Goal: Complete application form

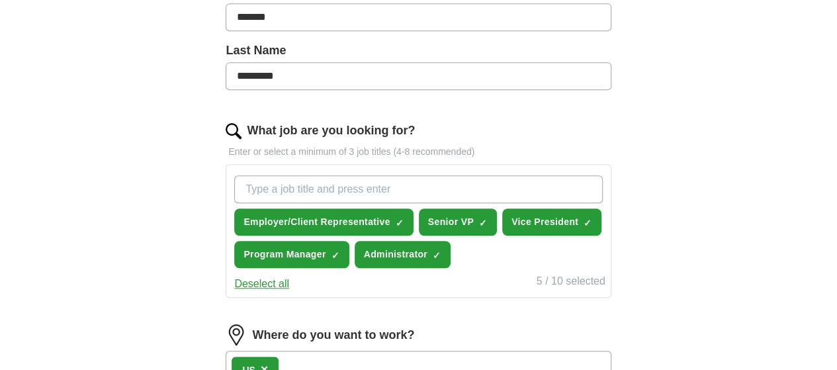
scroll to position [324, 0]
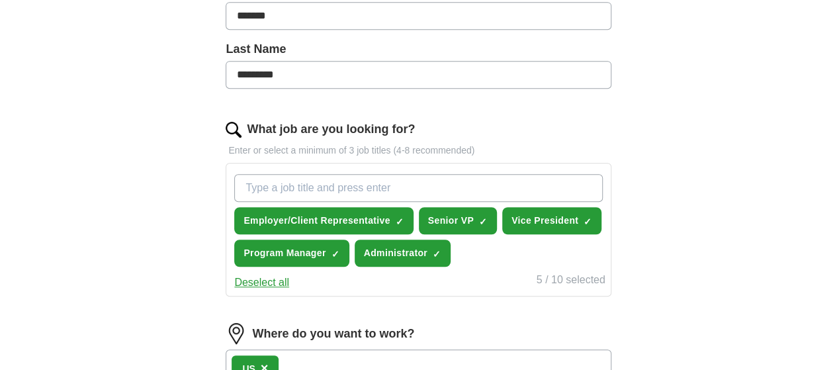
click at [289, 290] on button "Deselect all" at bounding box center [261, 283] width 55 height 16
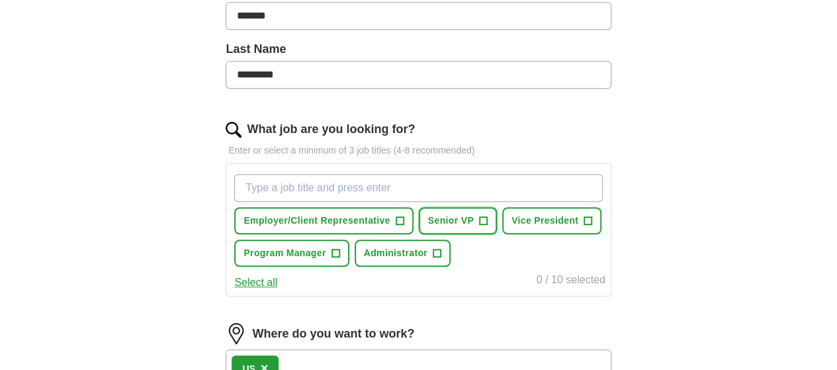
click at [487, 222] on span "+" at bounding box center [483, 221] width 8 height 11
click at [584, 226] on span "+" at bounding box center [588, 221] width 8 height 11
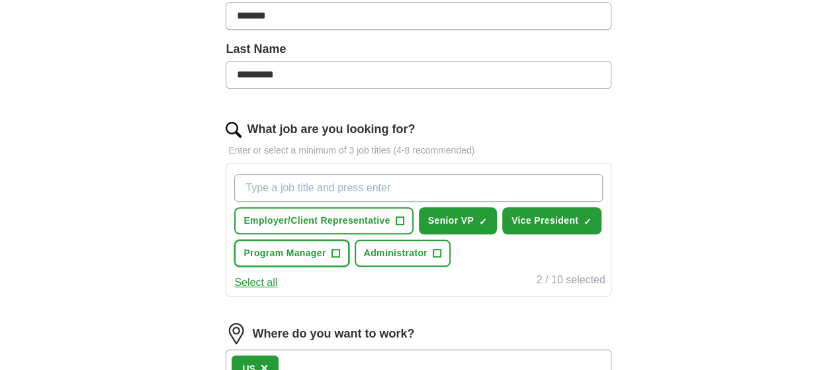
click at [339, 252] on span "+" at bounding box center [335, 253] width 8 height 11
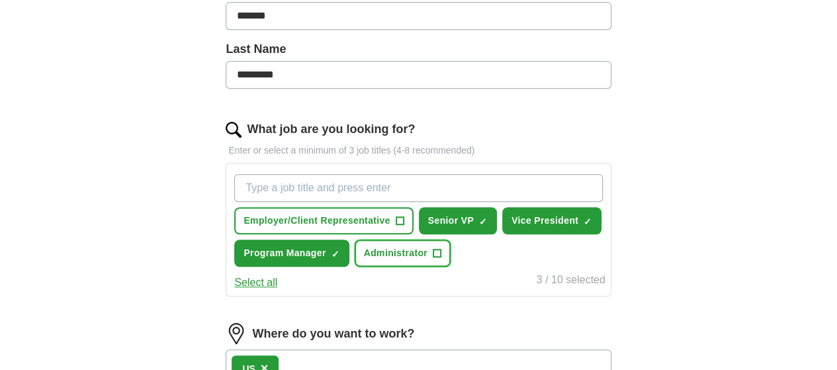
click at [433, 259] on span "+" at bounding box center [437, 253] width 8 height 11
click at [316, 183] on input "What job are you looking for?" at bounding box center [418, 188] width 368 height 28
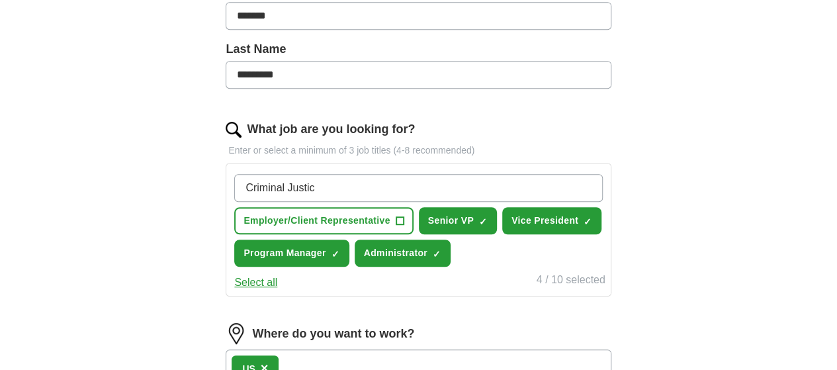
type input "Criminal Justice"
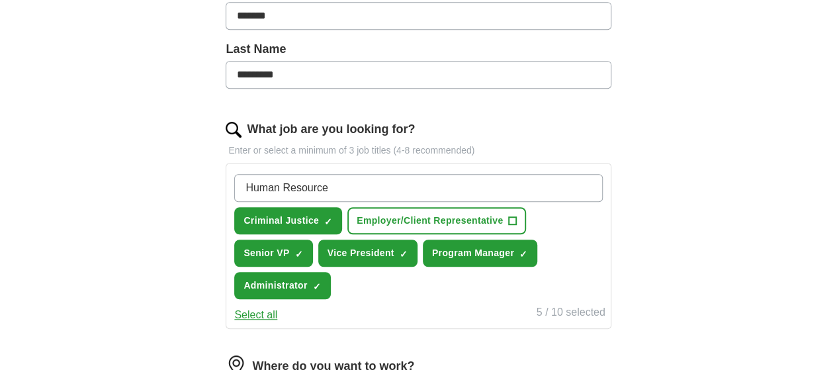
type input "Human Resources"
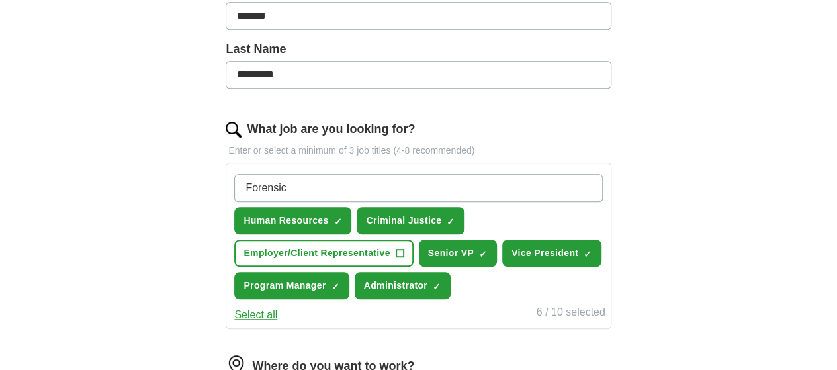
type input "Forensics"
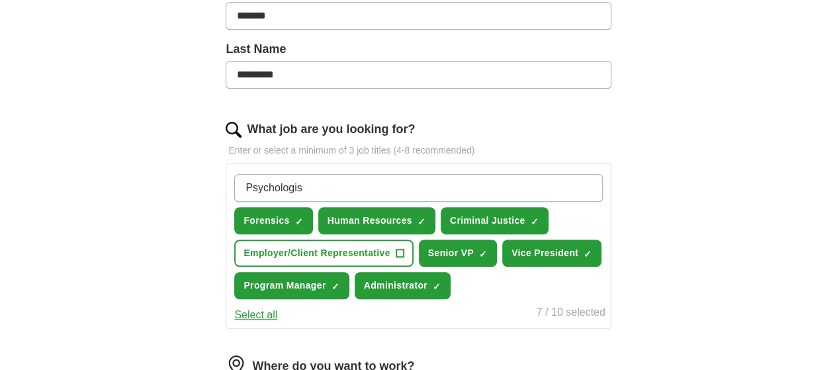
type input "[MEDICAL_DATA]"
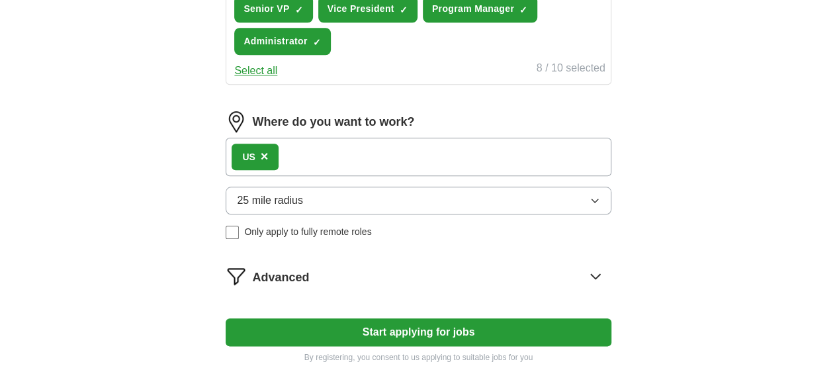
scroll to position [601, 0]
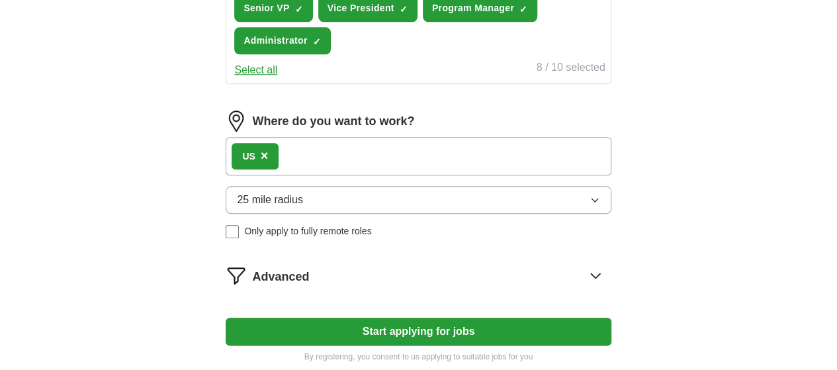
click at [303, 208] on span "25 mile radius" at bounding box center [270, 200] width 66 height 16
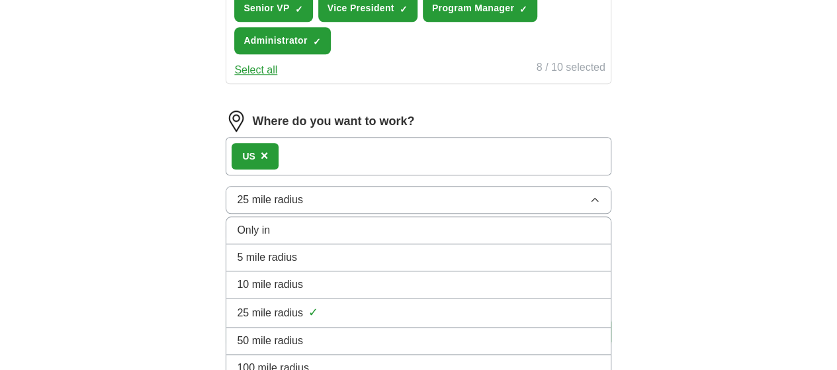
click at [297, 265] on span "5 mile radius" at bounding box center [267, 257] width 60 height 16
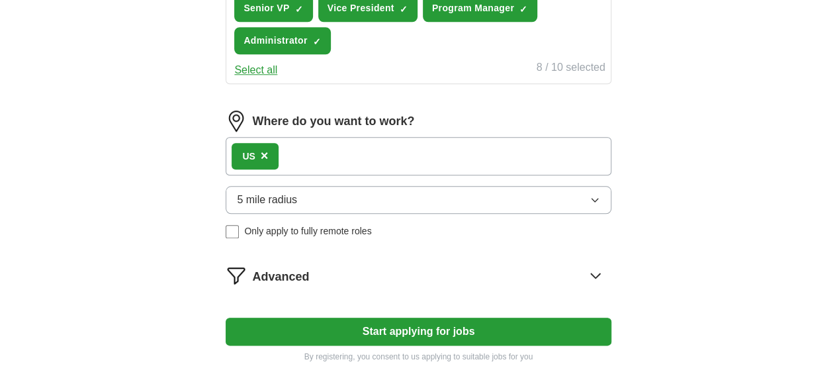
click at [320, 214] on button "5 mile radius" at bounding box center [418, 200] width 385 height 28
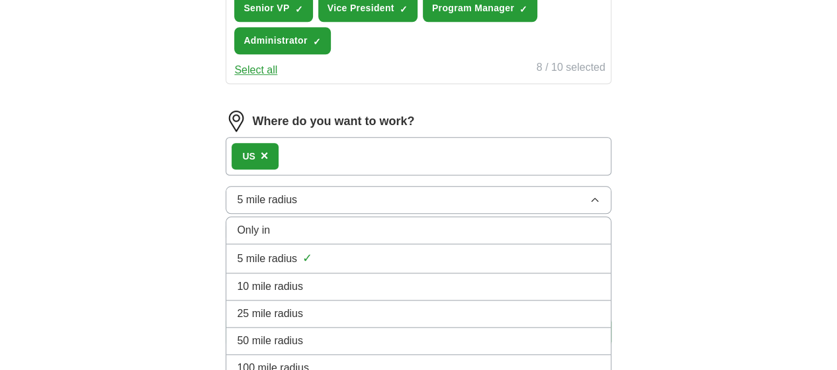
click at [303, 322] on span "25 mile radius" at bounding box center [270, 314] width 66 height 16
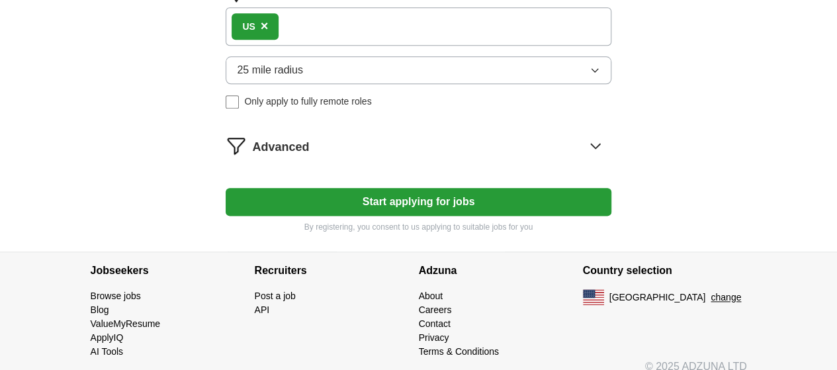
scroll to position [735, 0]
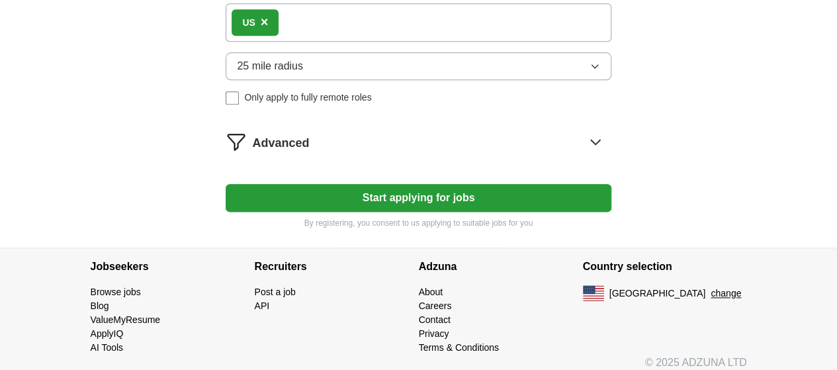
click at [585, 152] on icon at bounding box center [595, 141] width 21 height 21
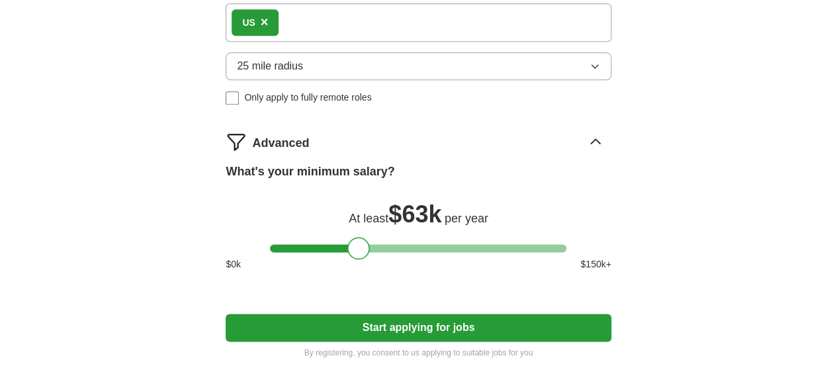
click at [430, 271] on div "What's your minimum salary? At least $ 63k per year $ 0 k $ 150 k+" at bounding box center [418, 222] width 385 height 119
drag, startPoint x: 360, startPoint y: 281, endPoint x: 445, endPoint y: 282, distance: 84.7
click at [445, 259] on div at bounding box center [442, 248] width 22 height 22
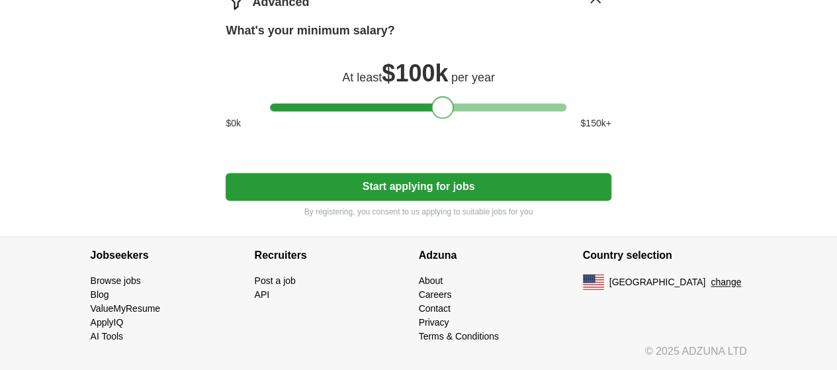
scroll to position [896, 0]
click at [427, 196] on button "Start applying for jobs" at bounding box center [418, 187] width 385 height 28
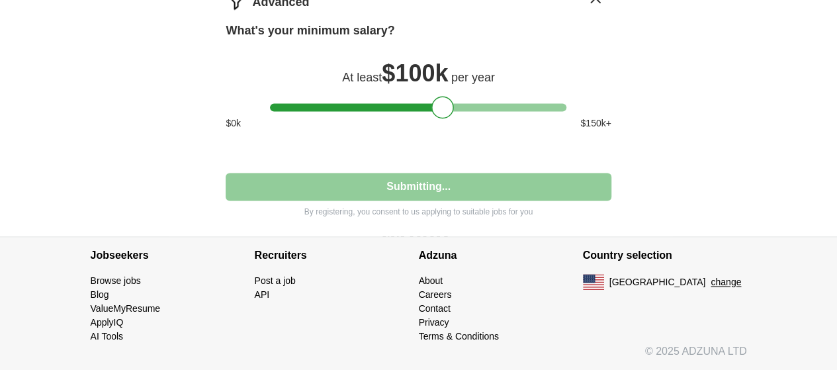
select select "**"
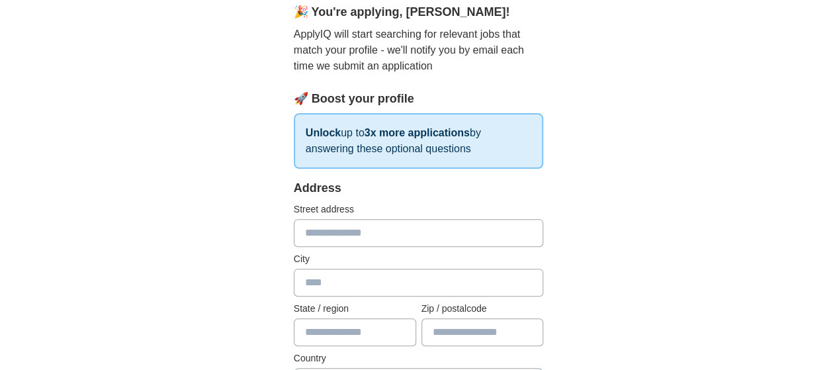
scroll to position [132, 0]
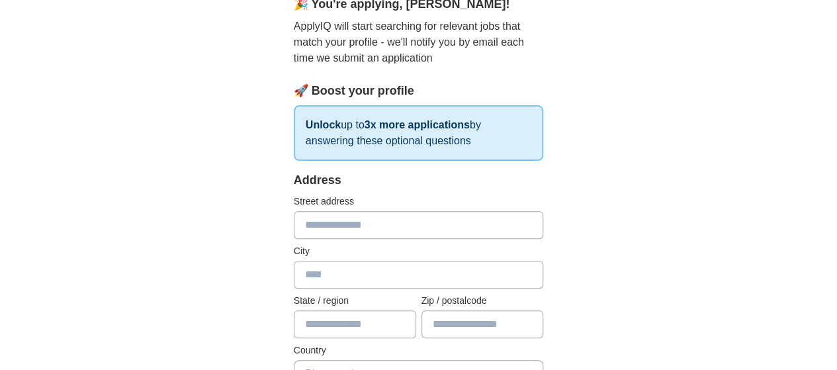
click at [301, 226] on input "text" at bounding box center [419, 225] width 250 height 28
type input "**********"
type input "**"
type input "*****"
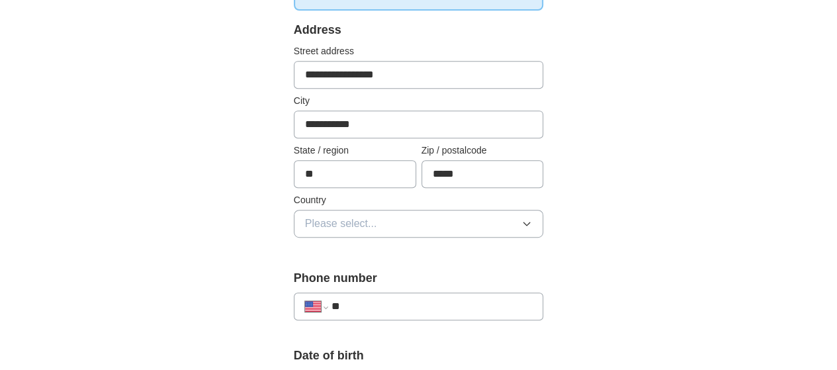
scroll to position [284, 0]
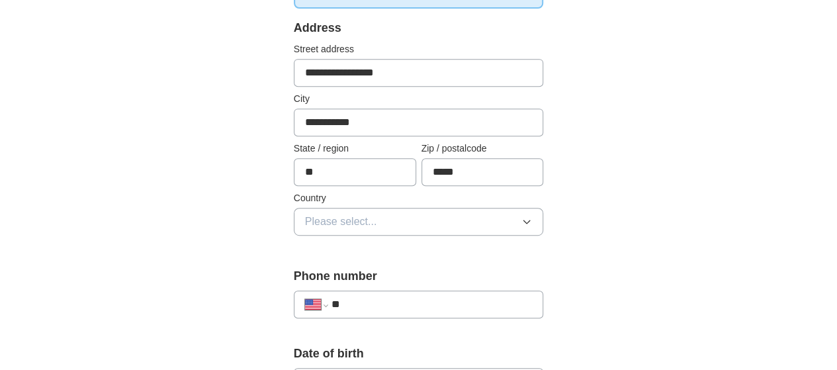
click at [532, 216] on icon "button" at bounding box center [526, 221] width 11 height 11
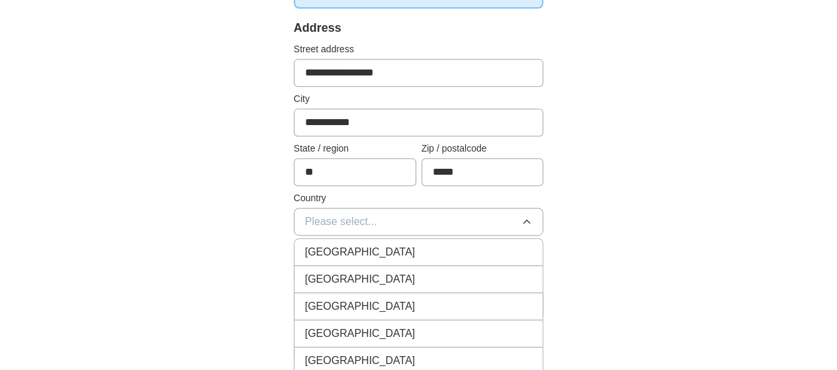
click at [402, 272] on div "[GEOGRAPHIC_DATA]" at bounding box center [419, 279] width 228 height 16
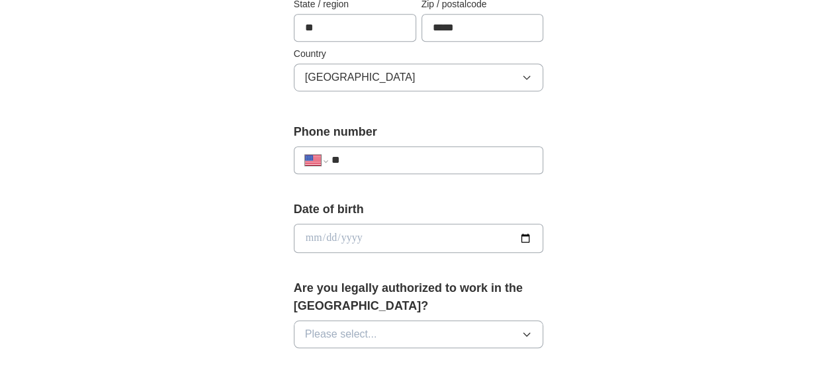
scroll to position [435, 0]
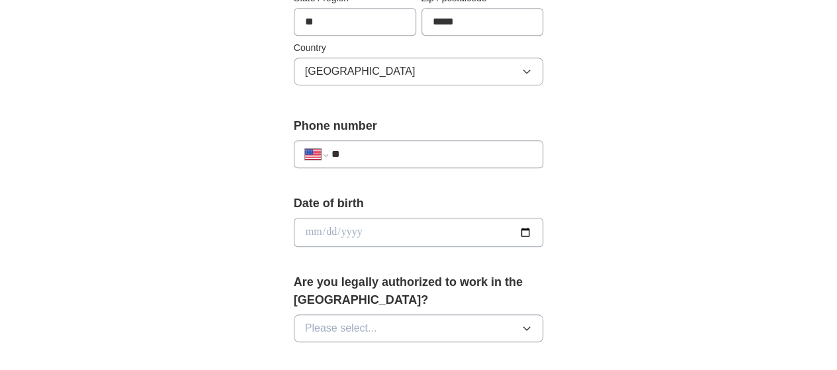
click at [386, 152] on input "**" at bounding box center [431, 154] width 201 height 16
type input "**********"
click at [330, 228] on input "date" at bounding box center [419, 232] width 250 height 29
click at [294, 228] on input "date" at bounding box center [419, 232] width 250 height 29
click at [294, 234] on input "date" at bounding box center [419, 232] width 250 height 29
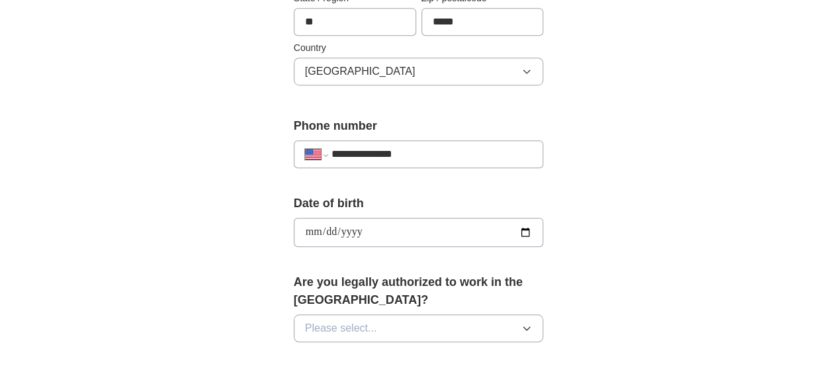
type input "**********"
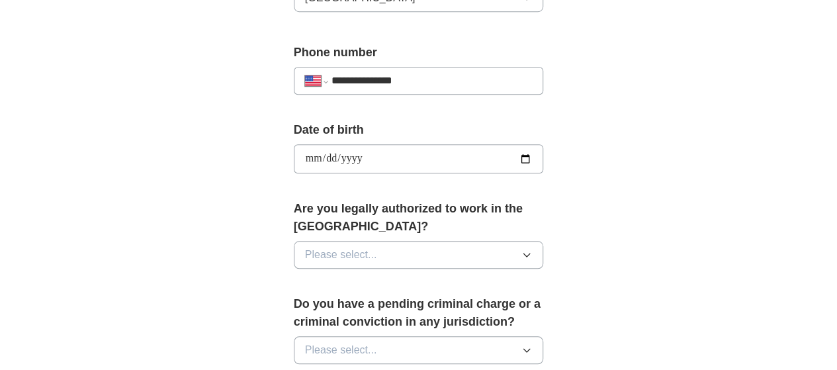
scroll to position [519, 0]
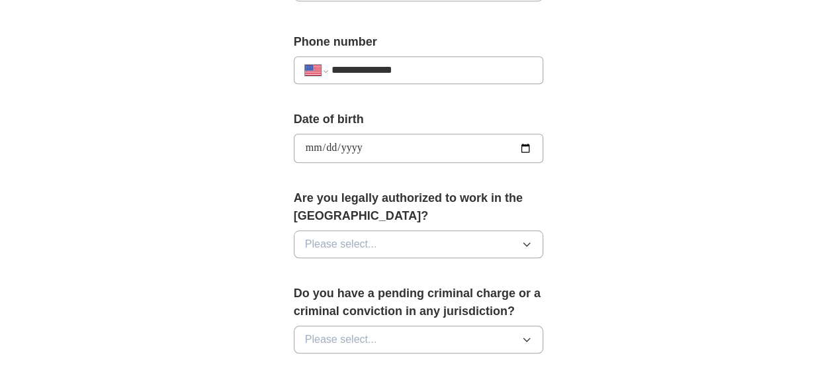
click at [544, 230] on button "Please select..." at bounding box center [419, 244] width 250 height 28
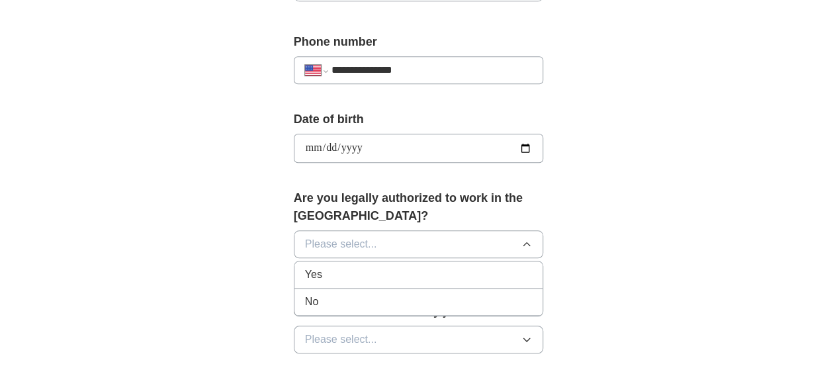
click at [305, 267] on span "Yes" at bounding box center [313, 275] width 17 height 16
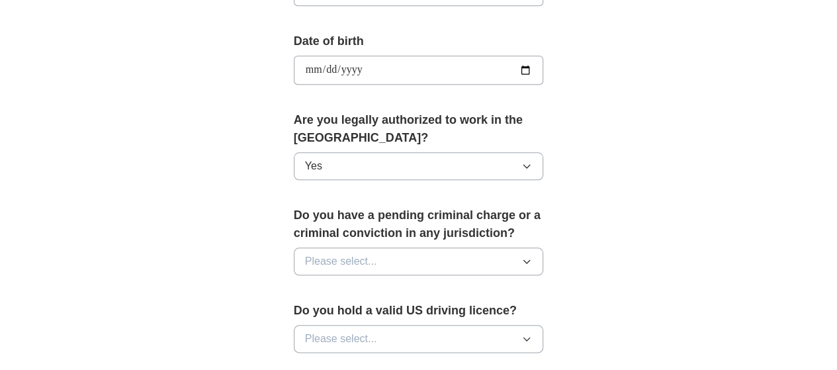
scroll to position [598, 0]
click at [454, 246] on button "Please select..." at bounding box center [419, 260] width 250 height 28
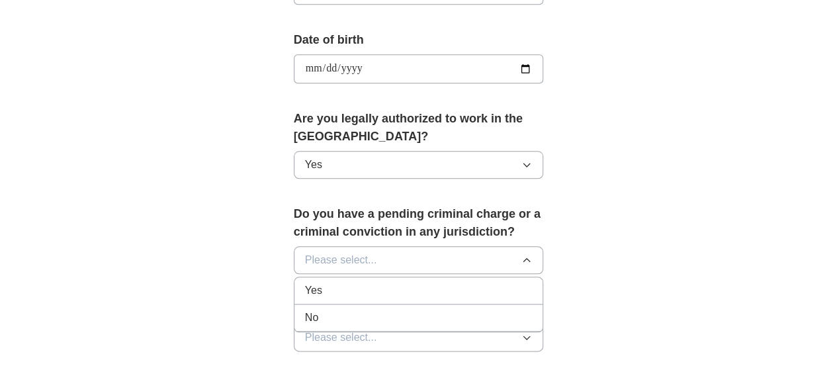
click at [312, 310] on div "No" at bounding box center [419, 318] width 228 height 16
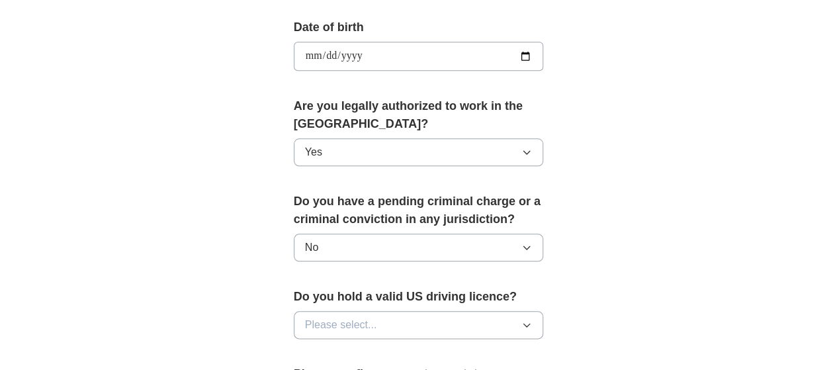
scroll to position [643, 0]
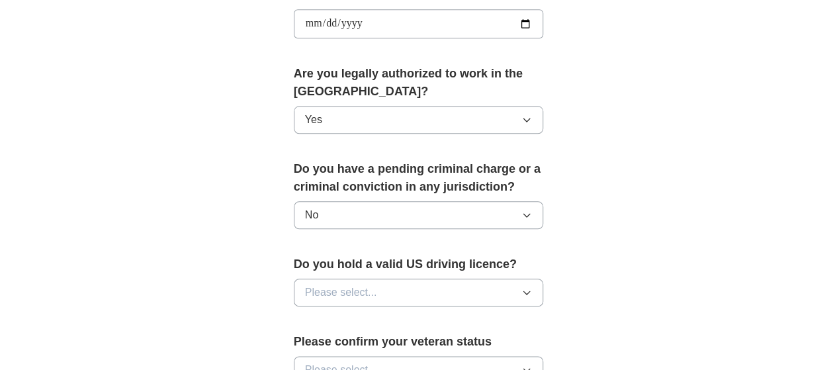
click at [544, 279] on button "Please select..." at bounding box center [419, 293] width 250 height 28
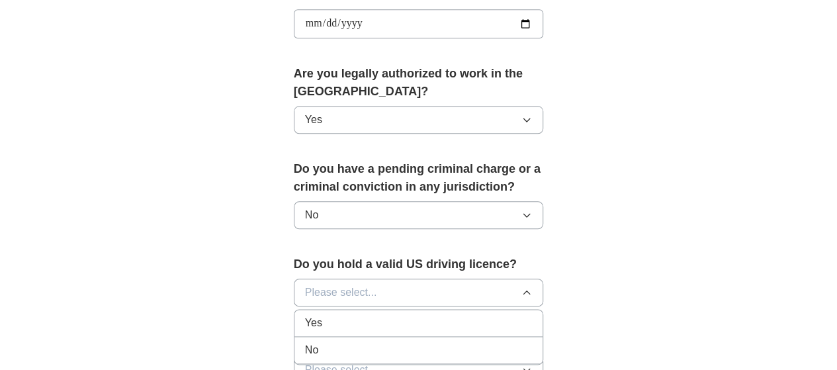
click at [305, 315] on div "Yes" at bounding box center [419, 323] width 228 height 16
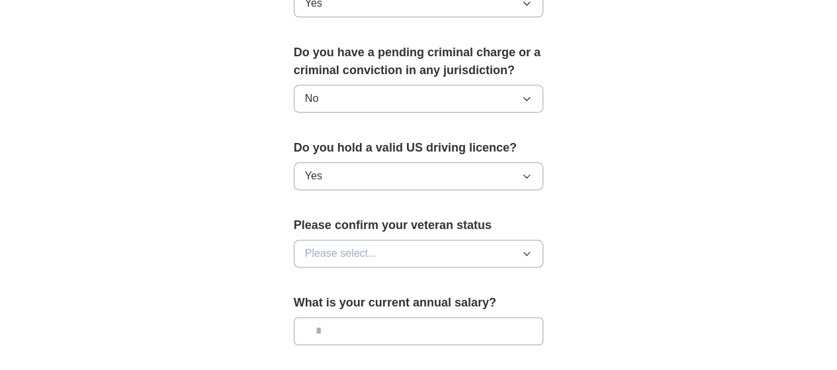
scroll to position [760, 0]
click at [544, 239] on button "Please select..." at bounding box center [419, 253] width 250 height 28
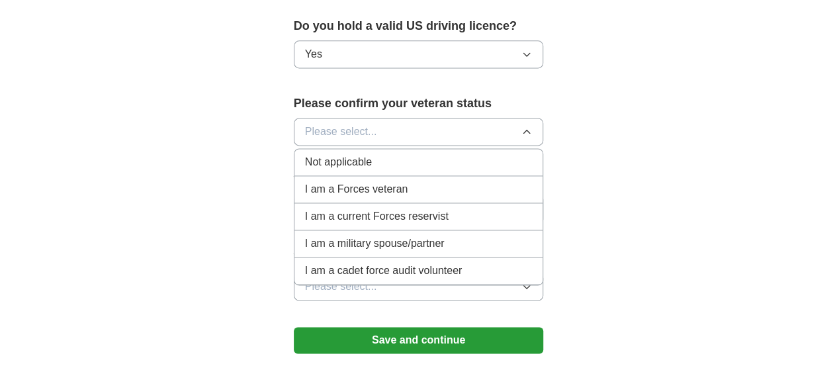
scroll to position [881, 0]
click at [335, 154] on span "Not applicable" at bounding box center [338, 162] width 67 height 16
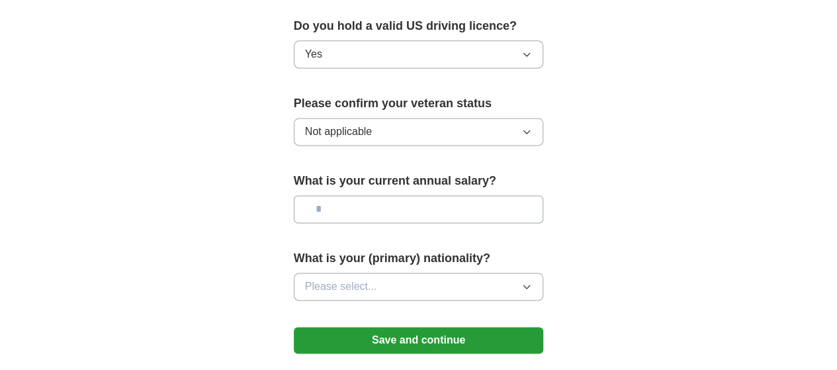
click at [368, 273] on button "Please select..." at bounding box center [419, 287] width 250 height 28
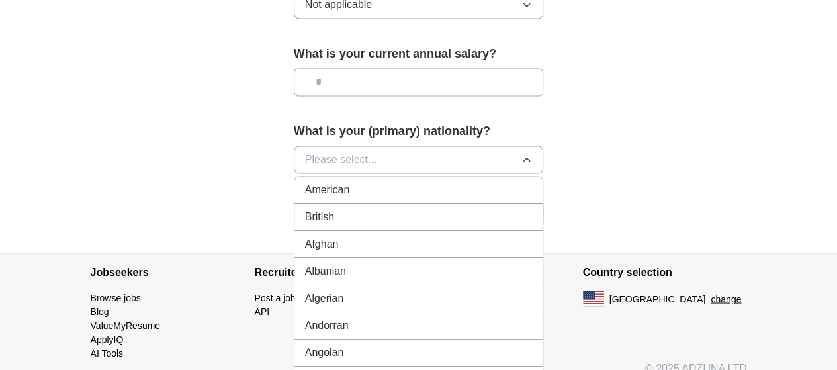
scroll to position [1013, 0]
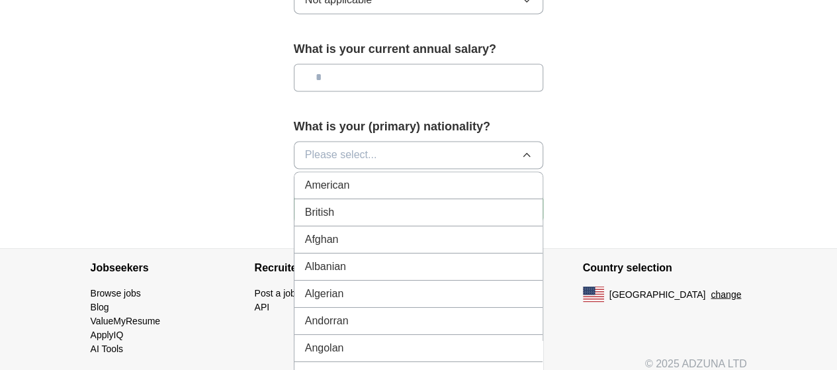
click at [349, 172] on li "American" at bounding box center [418, 185] width 249 height 27
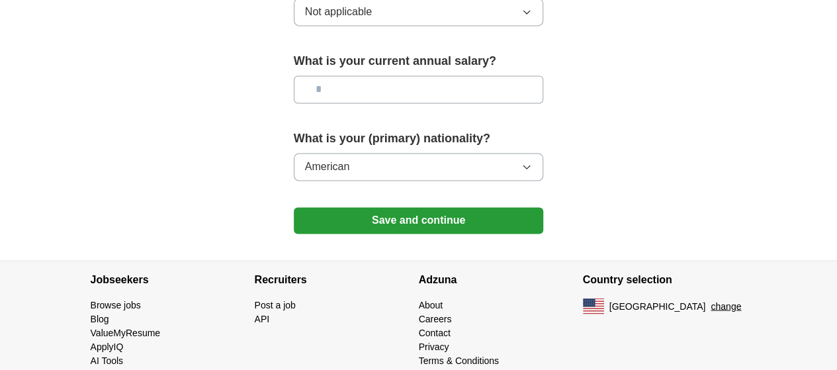
click at [405, 207] on button "Save and continue" at bounding box center [419, 220] width 250 height 26
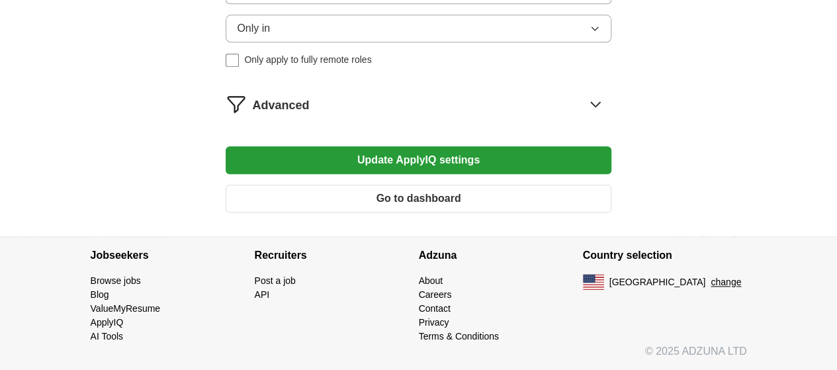
scroll to position [768, 0]
click at [474, 155] on button "Update ApplyIQ settings" at bounding box center [418, 160] width 385 height 28
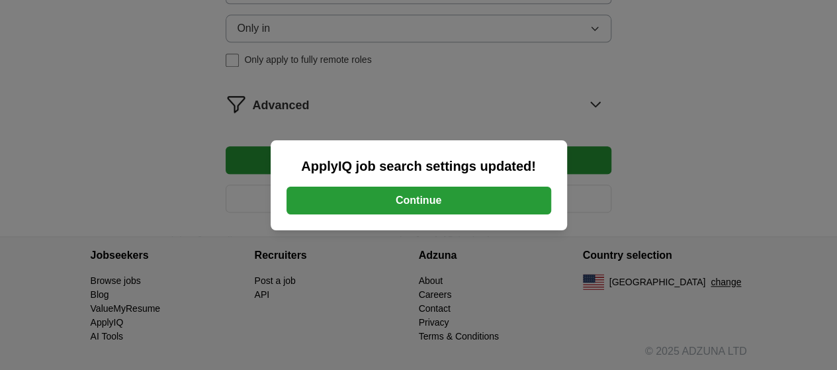
click at [462, 193] on button "Continue" at bounding box center [418, 201] width 265 height 28
